Goal: Task Accomplishment & Management: Complete application form

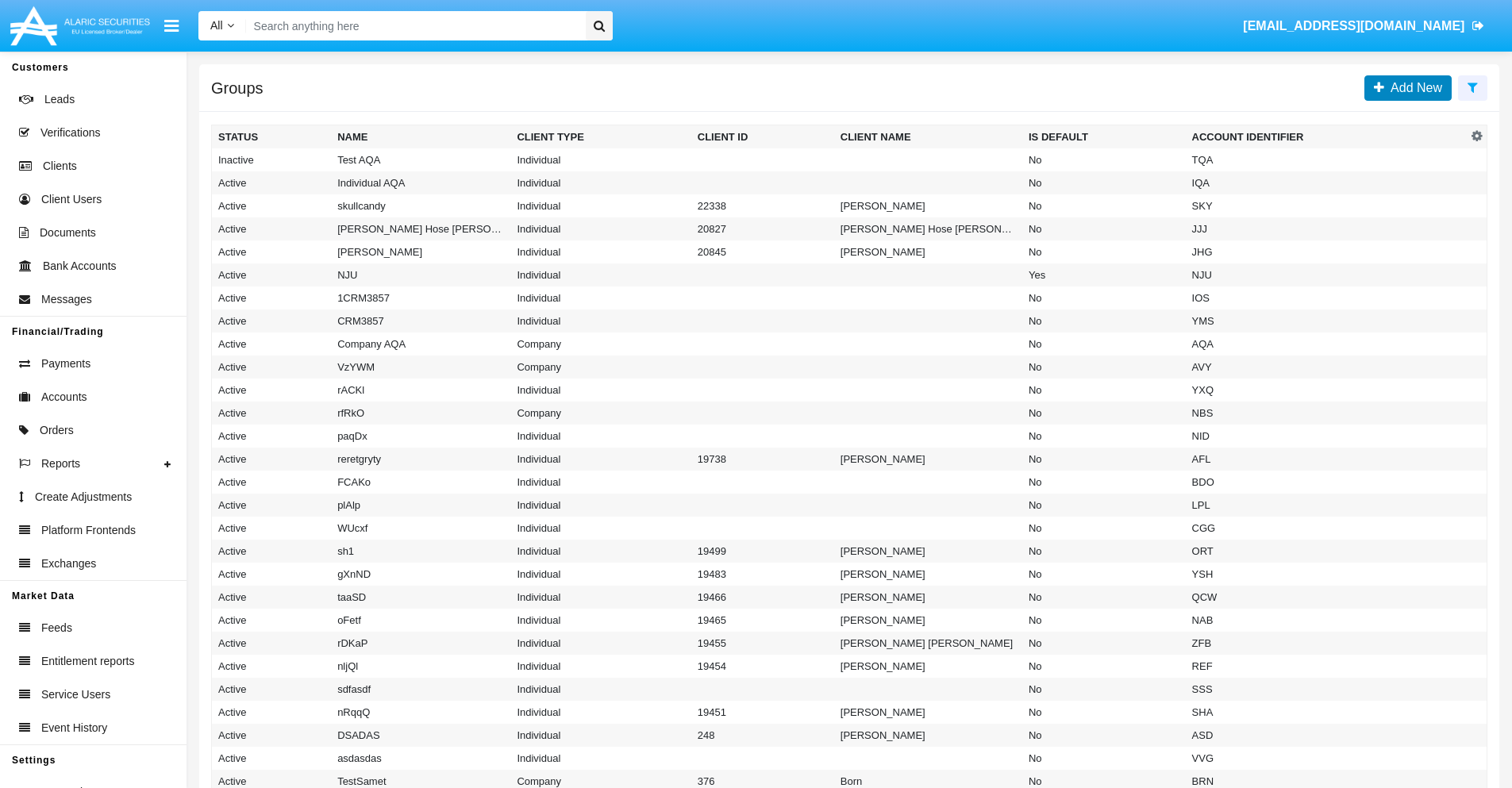
click at [1413, 87] on span "Add New" at bounding box center [1412, 88] width 58 height 14
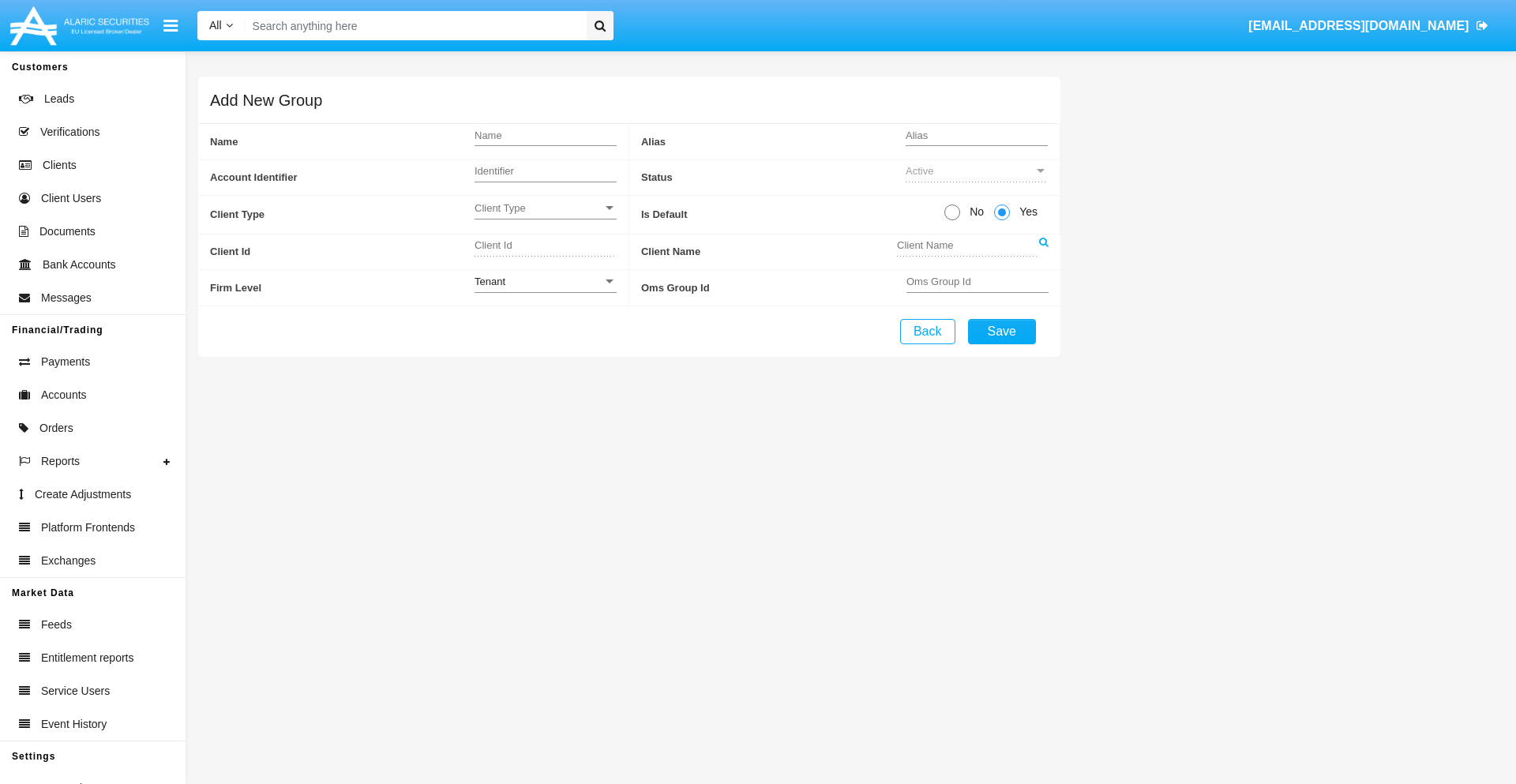
click at [974, 212] on span "No" at bounding box center [974, 212] width 27 height 17
click at [952, 220] on input "No" at bounding box center [951, 220] width 1 height 1
radio input "true"
type input "oqFjG"
type input "X"
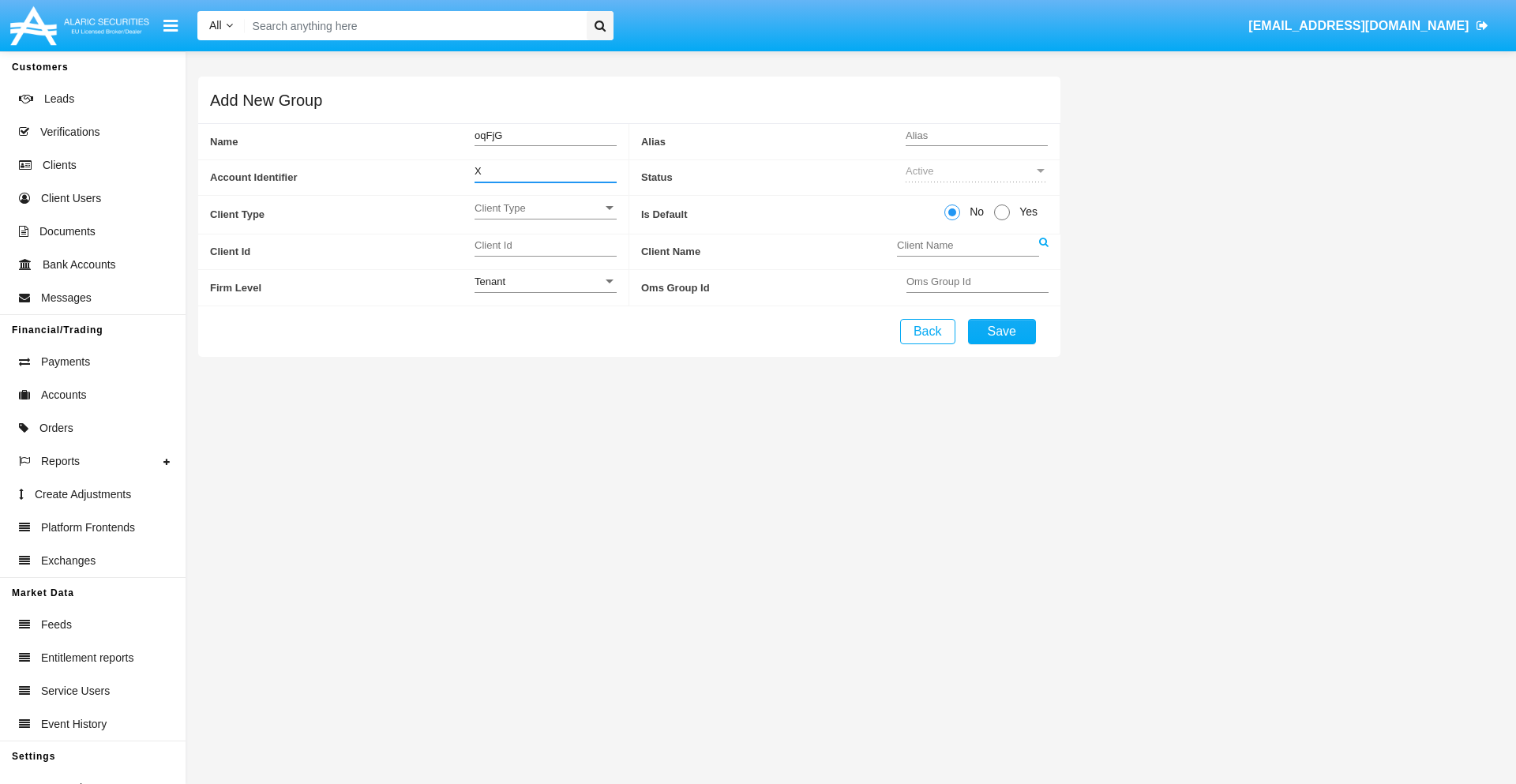
click at [544, 208] on span "Client Type" at bounding box center [538, 208] width 128 height 14
click at [544, 216] on span "Individual" at bounding box center [545, 216] width 142 height 31
click at [544, 281] on div "Tenant" at bounding box center [538, 282] width 128 height 14
click at [544, 290] on span "Tenant" at bounding box center [545, 291] width 142 height 31
type input "QqxiW"
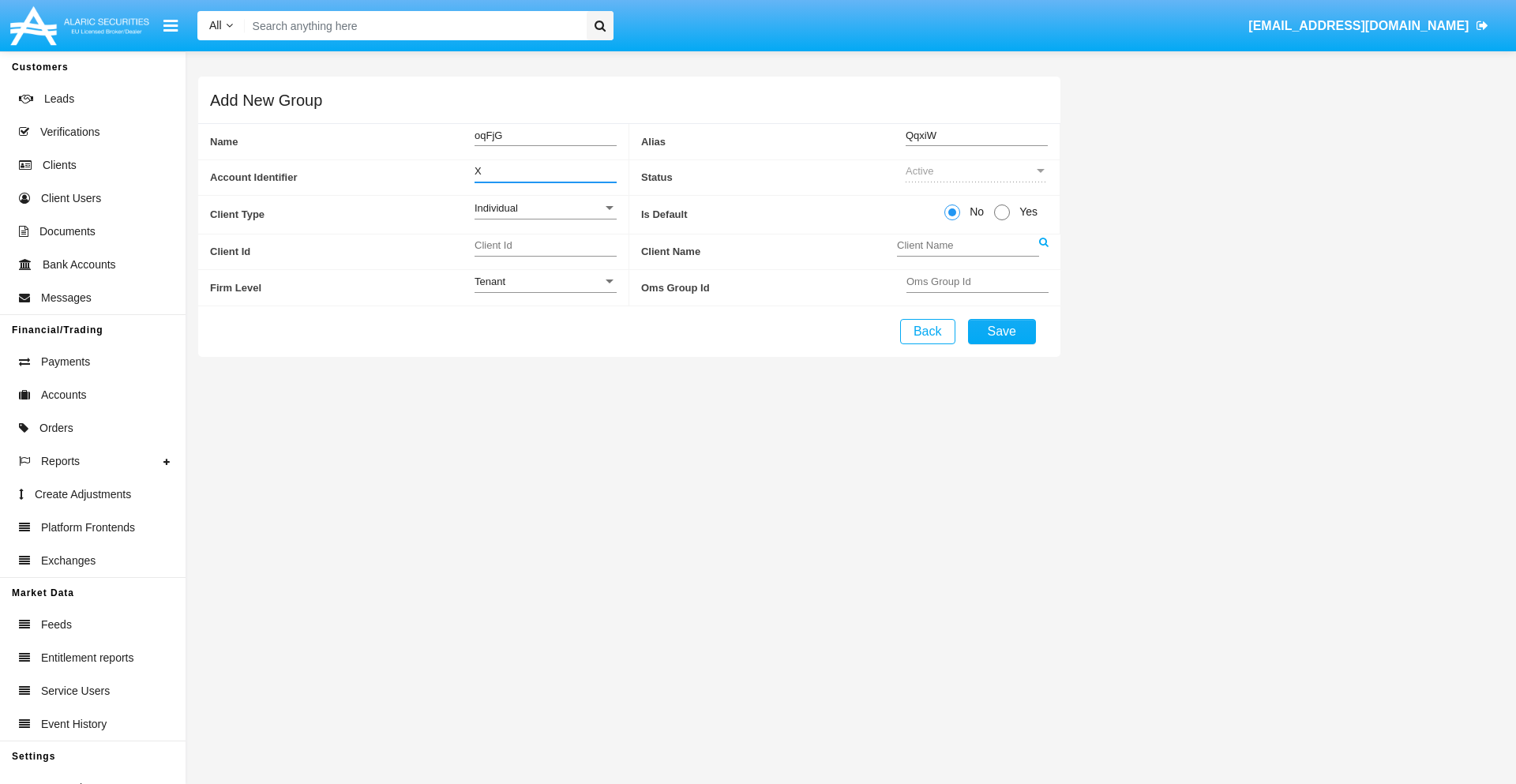
type input "X"
click at [1001, 331] on button "Save" at bounding box center [1002, 332] width 68 height 25
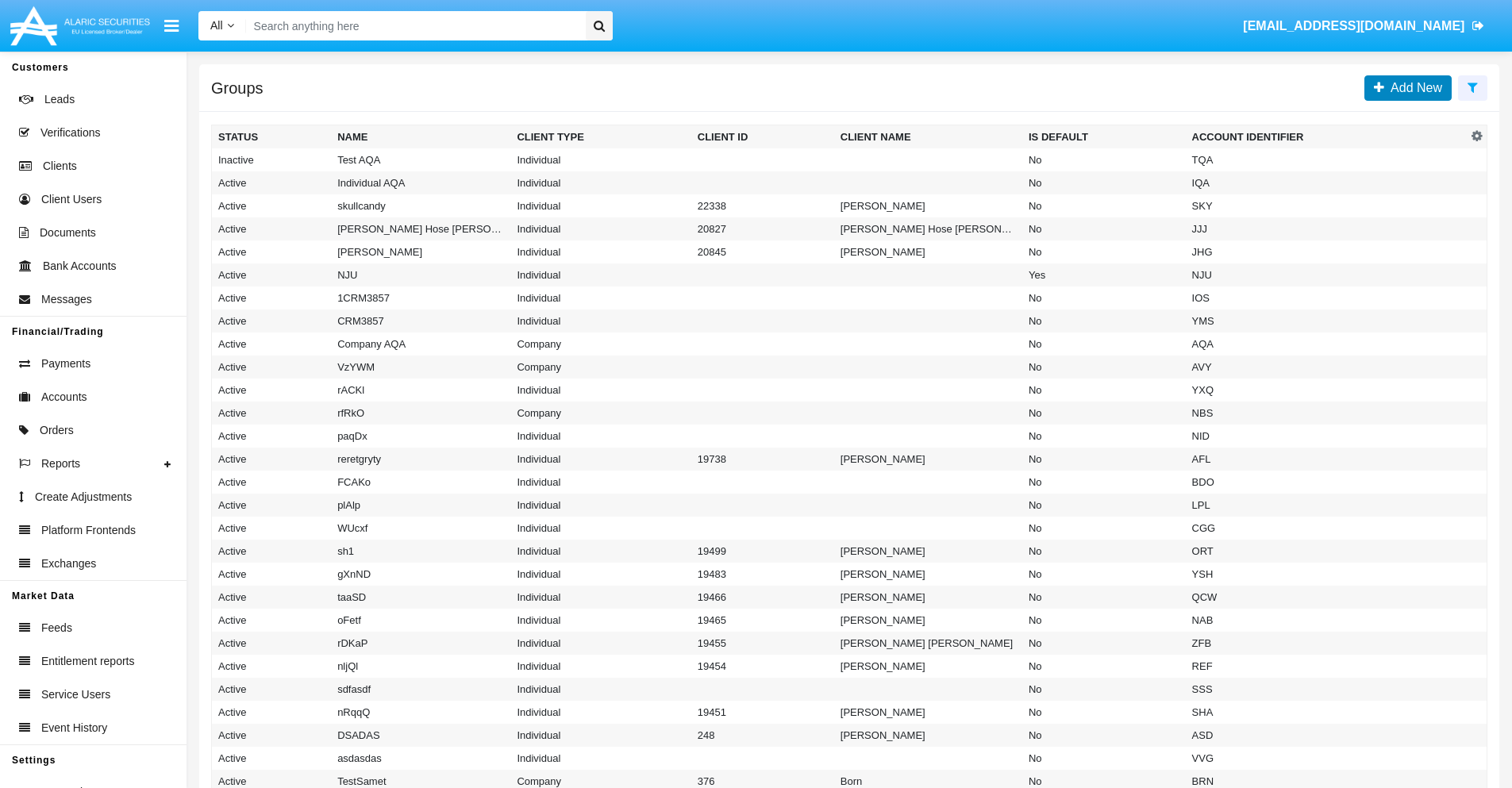
click at [1413, 87] on span "Add New" at bounding box center [1412, 88] width 58 height 14
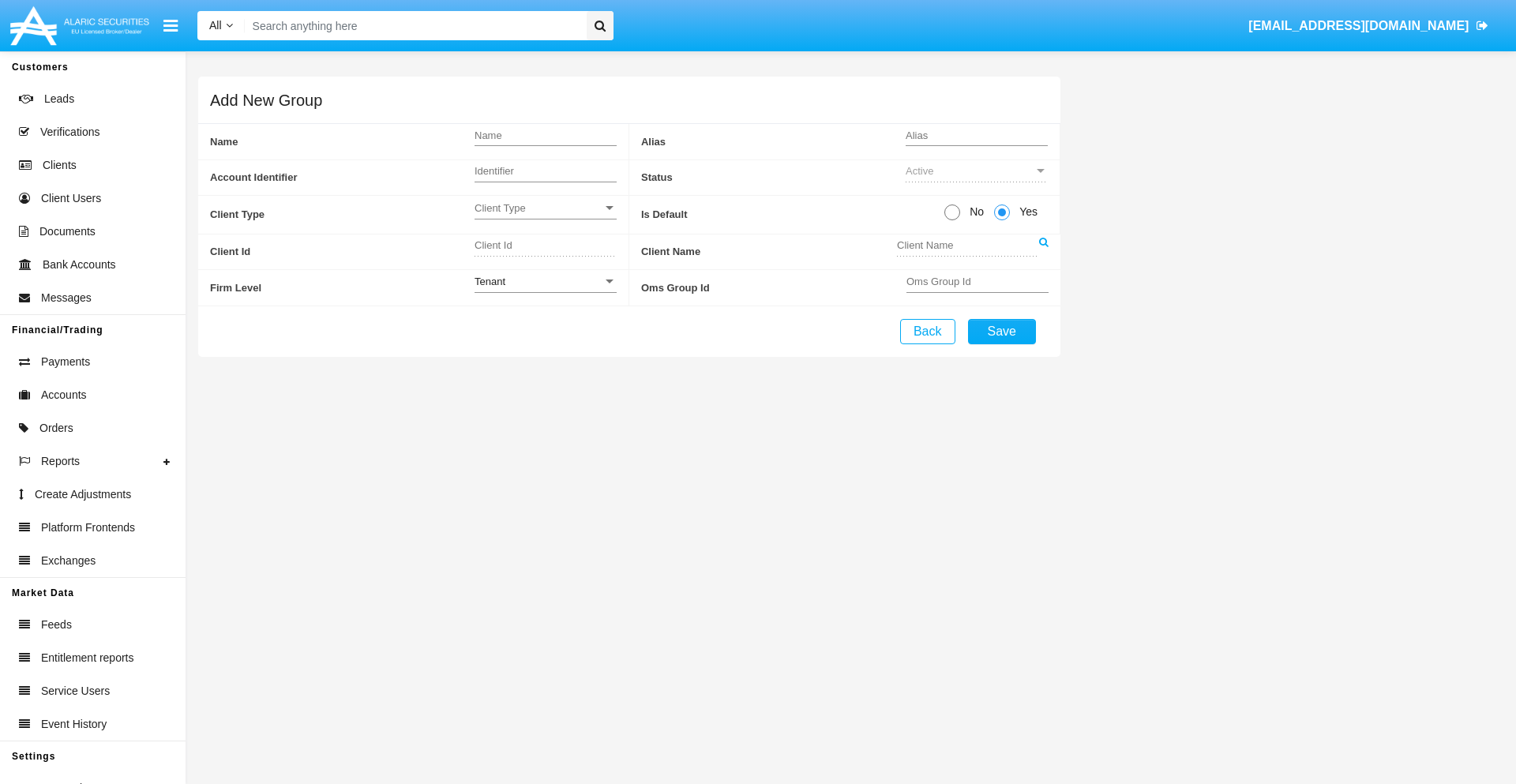
click at [974, 212] on span "No" at bounding box center [974, 212] width 27 height 17
click at [952, 220] on input "No" at bounding box center [951, 220] width 1 height 1
radio input "true"
click at [544, 208] on span "Client Type" at bounding box center [538, 208] width 128 height 14
click at [544, 247] on span "Company" at bounding box center [545, 248] width 142 height 31
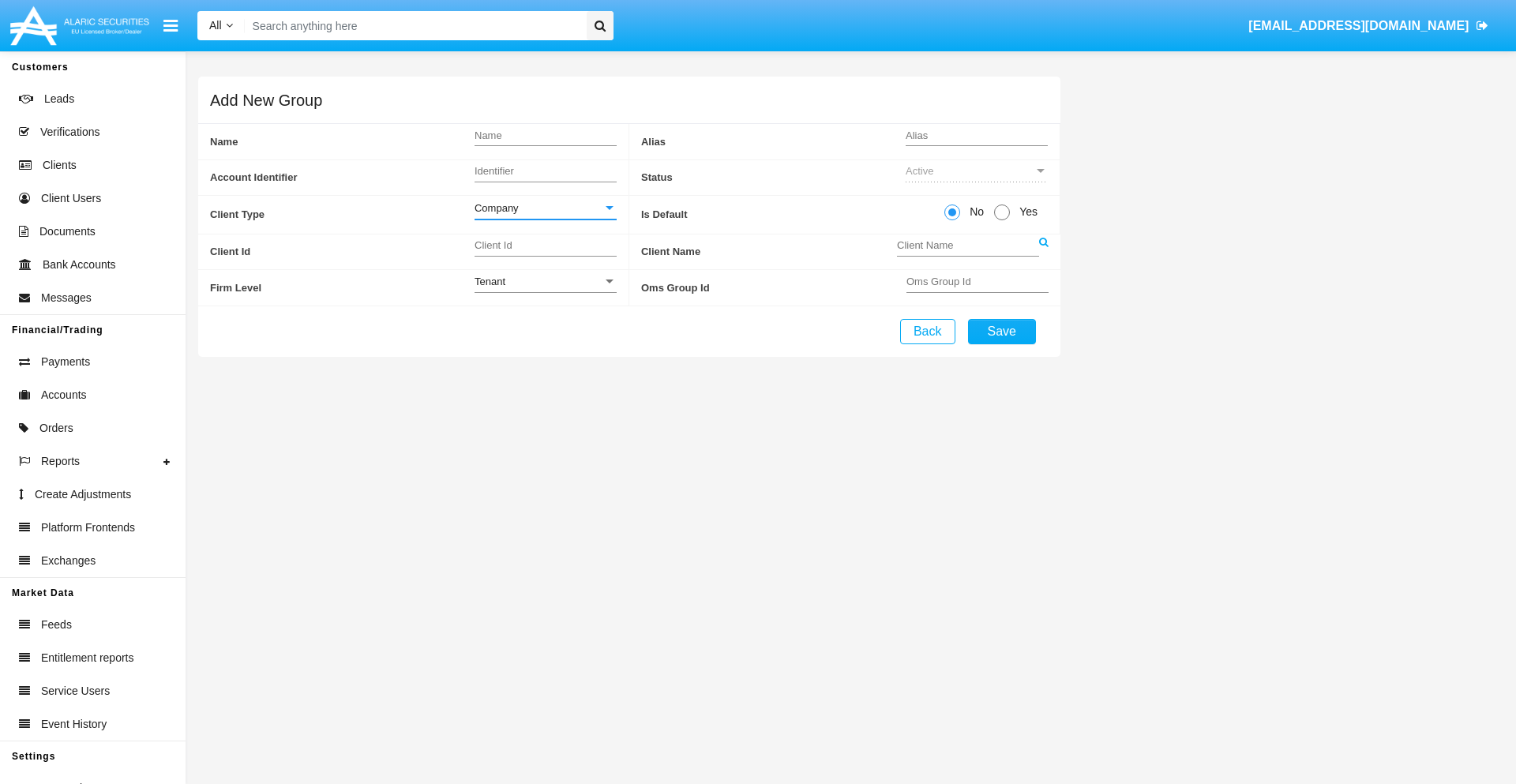
click at [1043, 251] on link at bounding box center [1044, 252] width 10 height 35
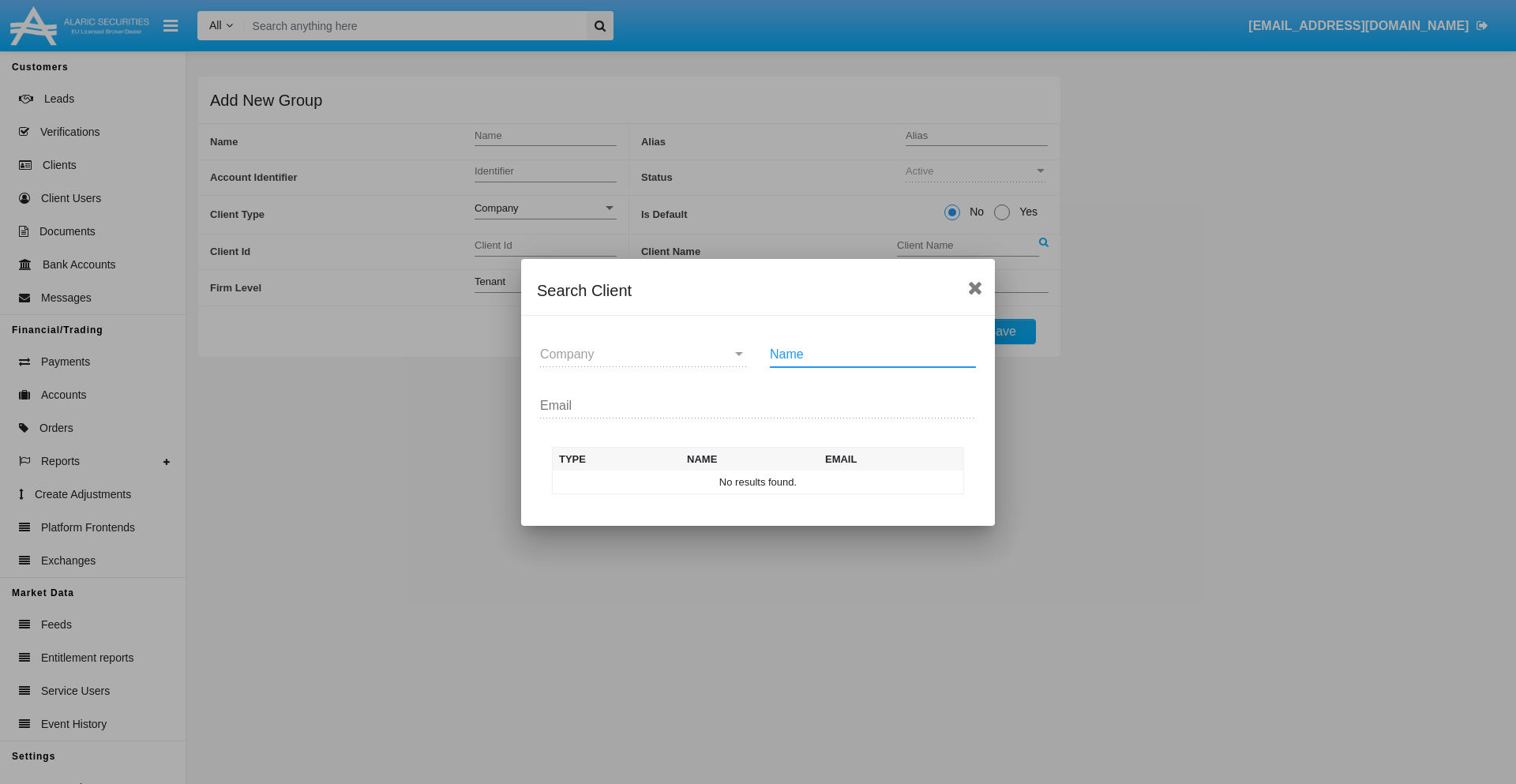
click at [872, 354] on input "Name" at bounding box center [872, 354] width 206 height 15
type input "FlashTurtles"
click at [773, 482] on td "FlashTurtles" at bounding box center [773, 482] width 166 height 23
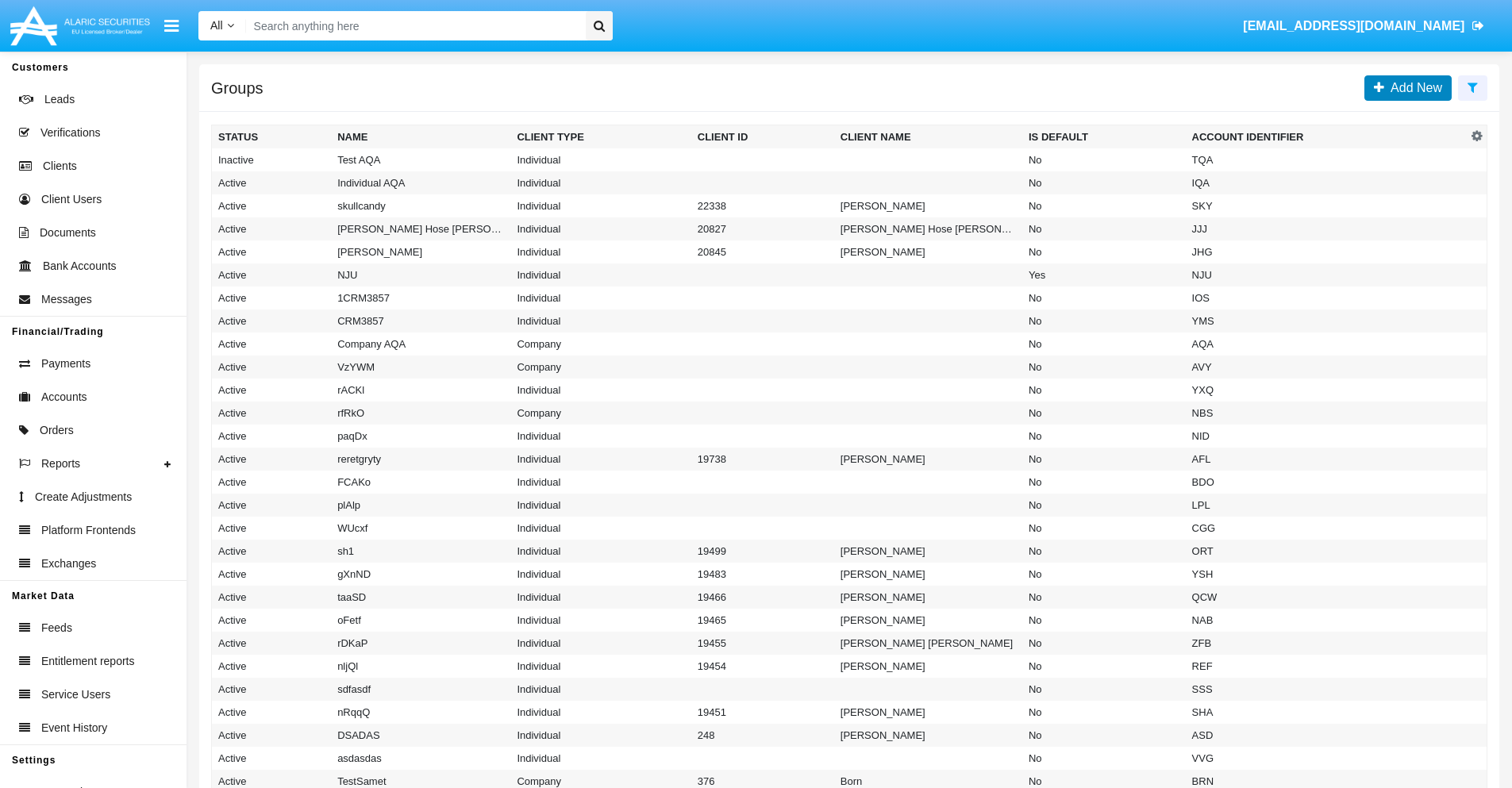
click at [1413, 87] on span "Add New" at bounding box center [1412, 88] width 58 height 14
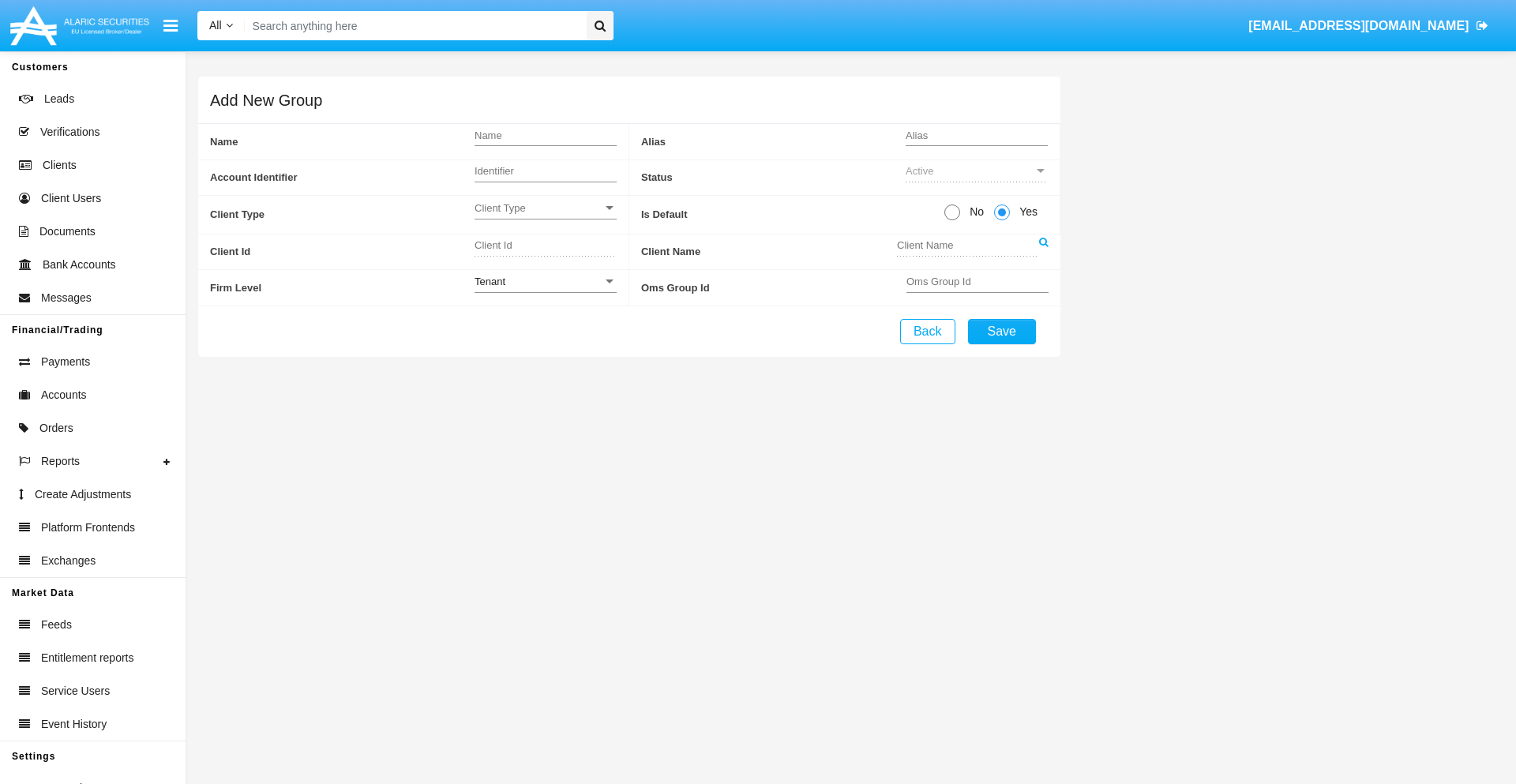
click at [974, 212] on span "No" at bounding box center [974, 212] width 27 height 17
click at [952, 220] on input "No" at bounding box center [951, 220] width 1 height 1
radio input "true"
click at [544, 208] on span "Client Type" at bounding box center [538, 208] width 128 height 14
click at [544, 216] on span "Individual" at bounding box center [545, 216] width 142 height 31
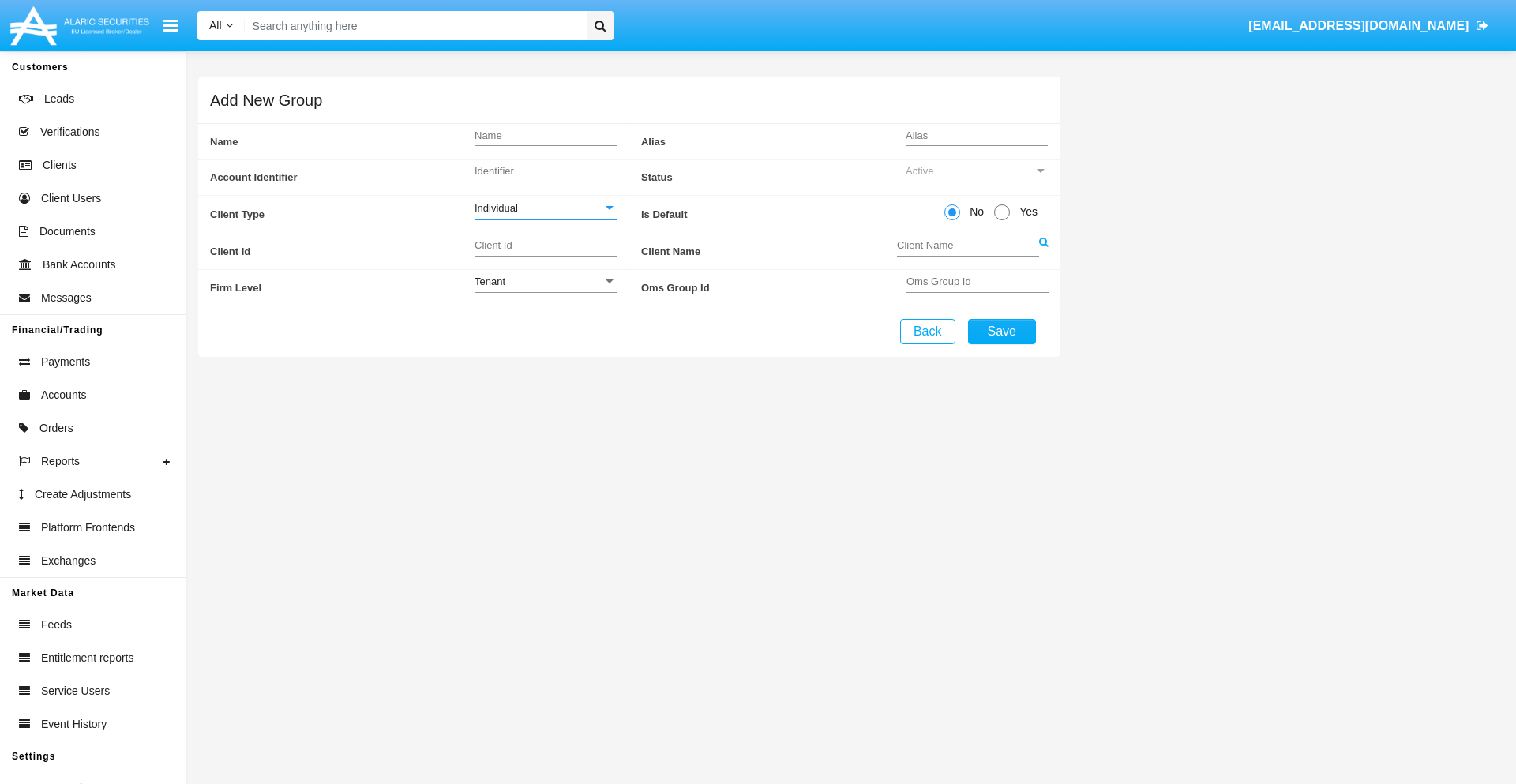
click at [1043, 251] on link at bounding box center [1044, 252] width 10 height 35
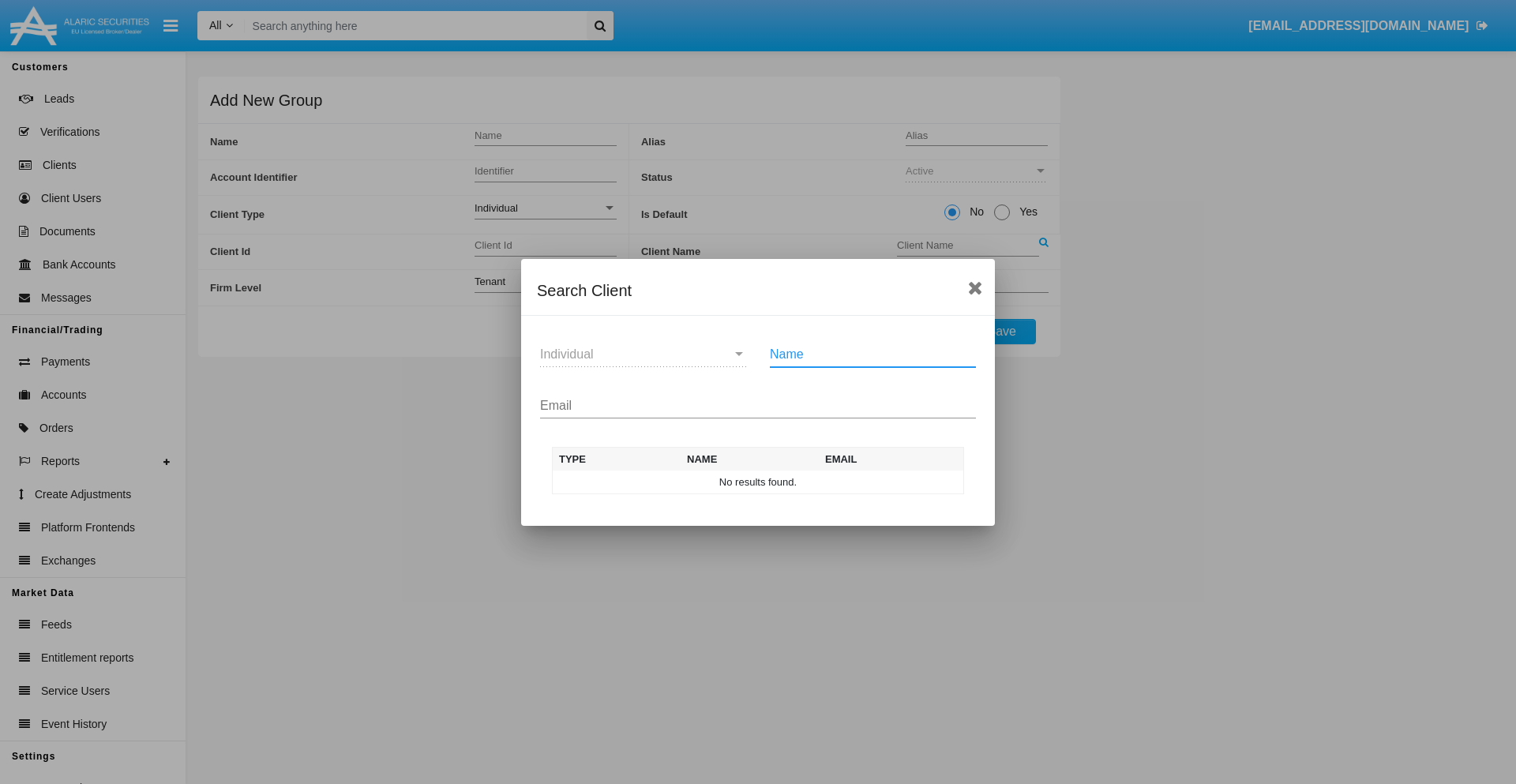
click at [758, 405] on input "Email" at bounding box center [758, 406] width 436 height 15
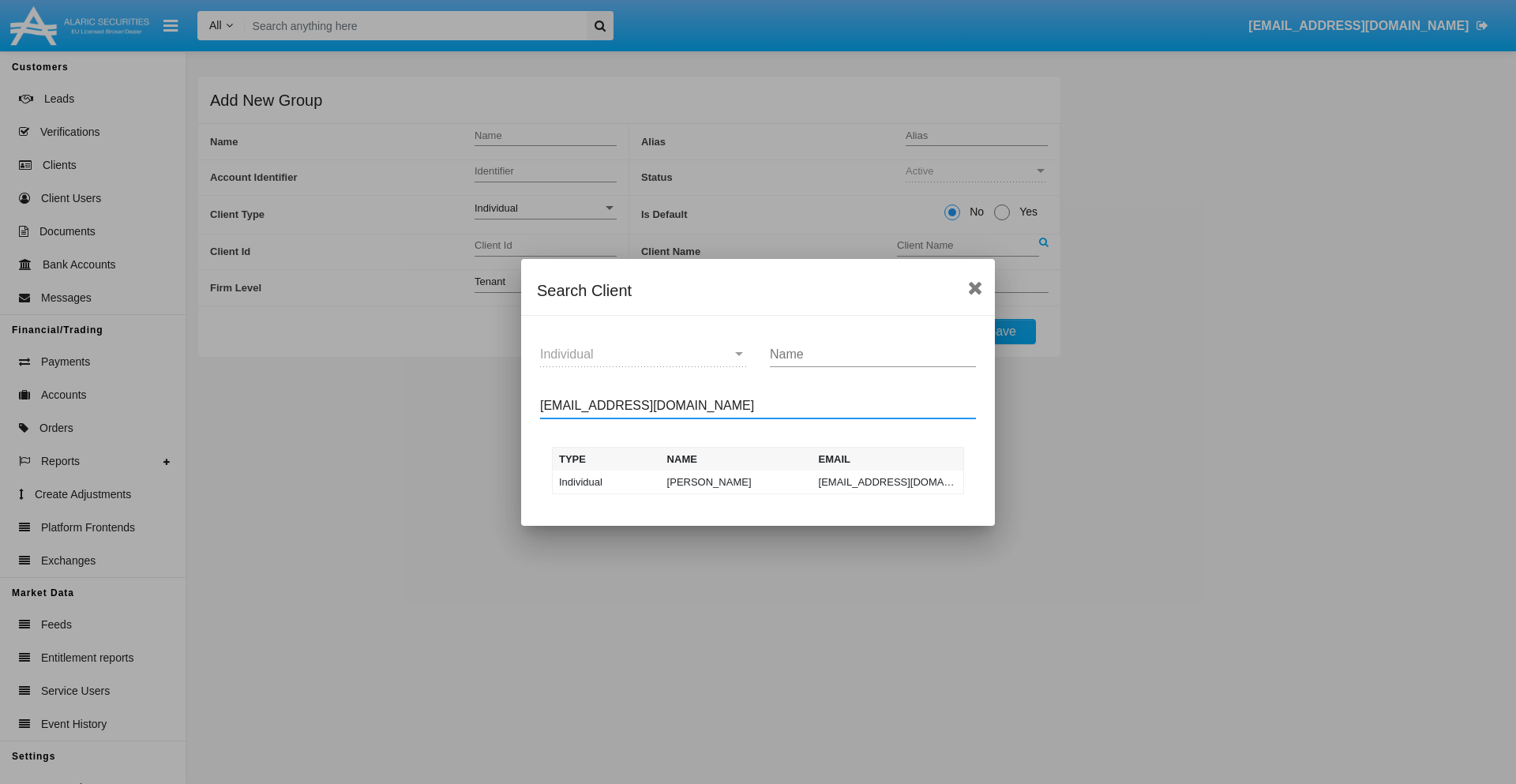
type input "test-user-snake@aqa.com"
click at [888, 482] on td "test-user-snake@aqa.com" at bounding box center [888, 482] width 151 height 23
